Goal: Information Seeking & Learning: Find specific fact

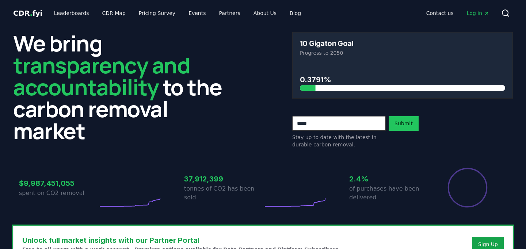
click at [73, 11] on link "Leaderboards" at bounding box center [71, 13] width 47 height 13
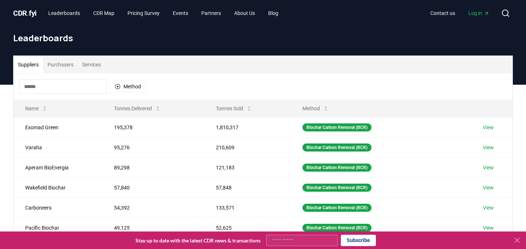
click at [63, 68] on button "Purchasers" at bounding box center [60, 65] width 35 height 18
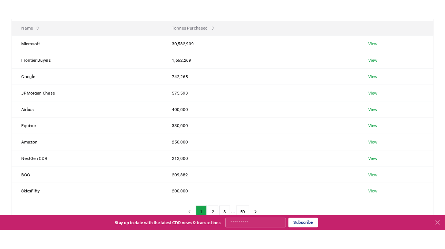
scroll to position [99, 0]
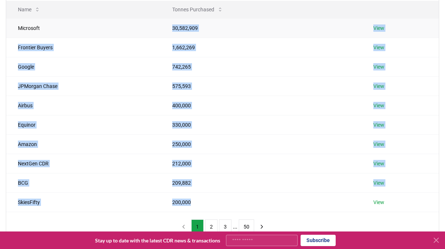
drag, startPoint x: 192, startPoint y: 204, endPoint x: 171, endPoint y: 28, distance: 176.6
click at [171, 29] on tbody "Microsoft 30,582,909 View Frontier Buyers 1,662,269 View Google 742,265 View JP…" at bounding box center [222, 115] width 432 height 194
click at [171, 28] on td "30,582,909" at bounding box center [260, 27] width 201 height 19
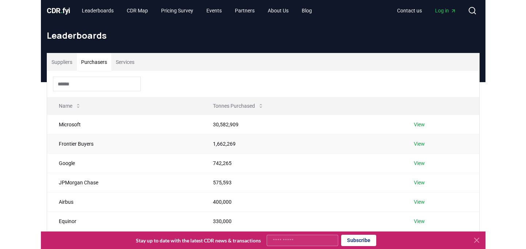
scroll to position [4, 0]
